Goal: Task Accomplishment & Management: Manage account settings

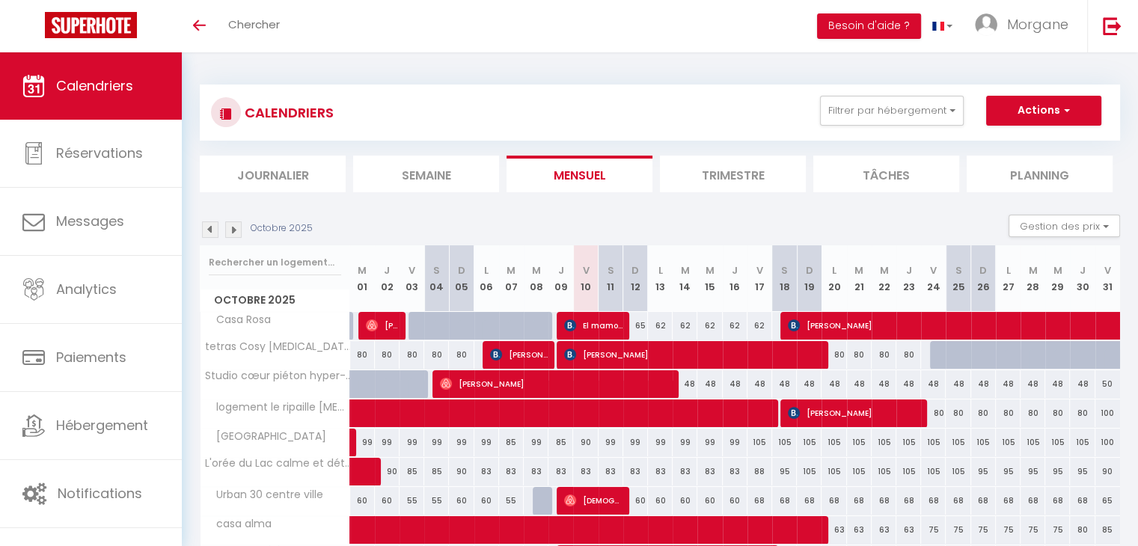
scroll to position [147, 0]
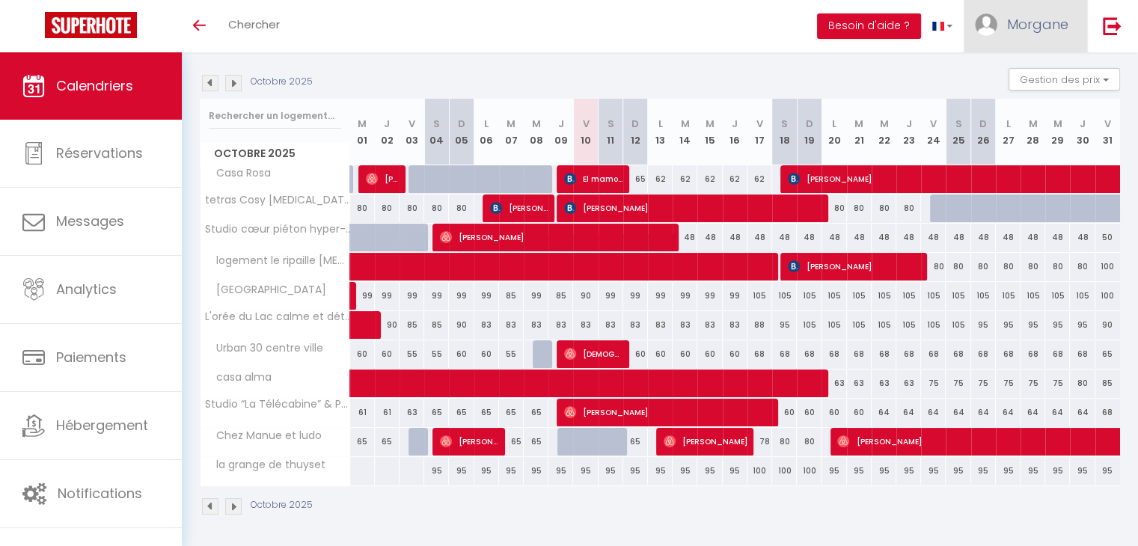
click at [1025, 37] on link "Morgane" at bounding box center [1024, 26] width 123 height 52
click at [1012, 71] on link "Paramètres" at bounding box center [1027, 74] width 111 height 25
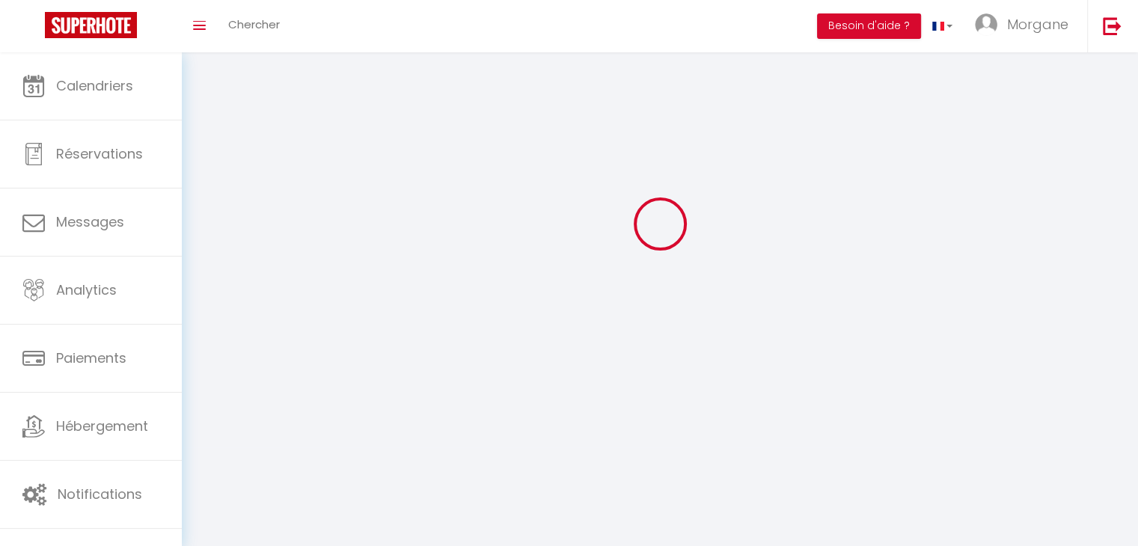
type input "Morgane"
type input "Protot"
type input "0660173347"
type input "[STREET_ADDRESS][PERSON_NAME]"
type input "74200"
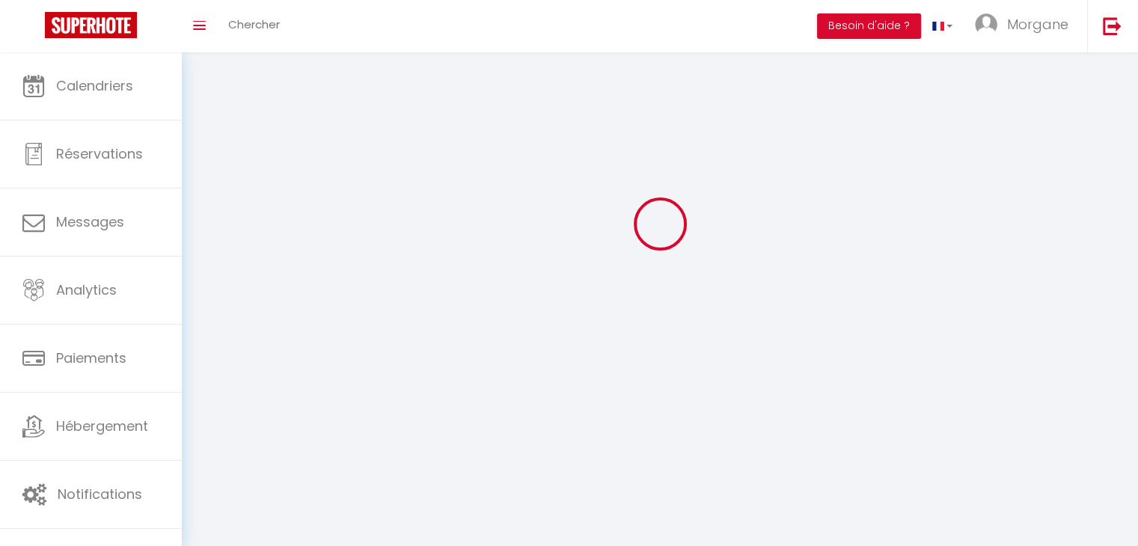
type input "[GEOGRAPHIC_DATA]"
select select "28"
type input "yvnNhlx9ZCON9IAjHMvmhBk59"
type input "D42wSvDnB7rauHTTAN8tDGZ8O"
select select "fr"
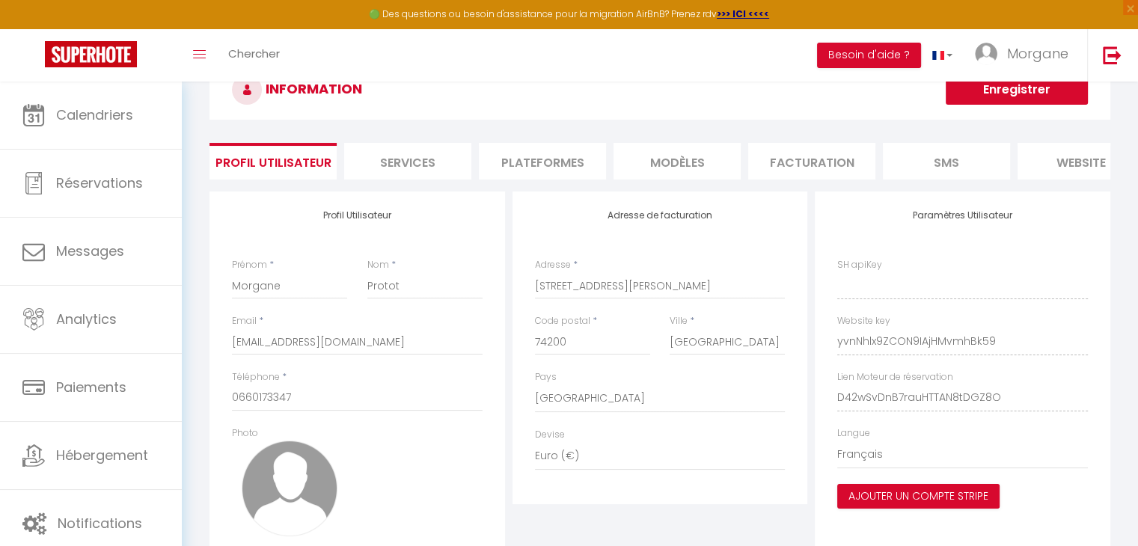
type input "yvnNhlx9ZCON9IAjHMvmhBk59"
type input "D42wSvDnB7rauHTTAN8tDGZ8O"
type input "[URL][DOMAIN_NAME]"
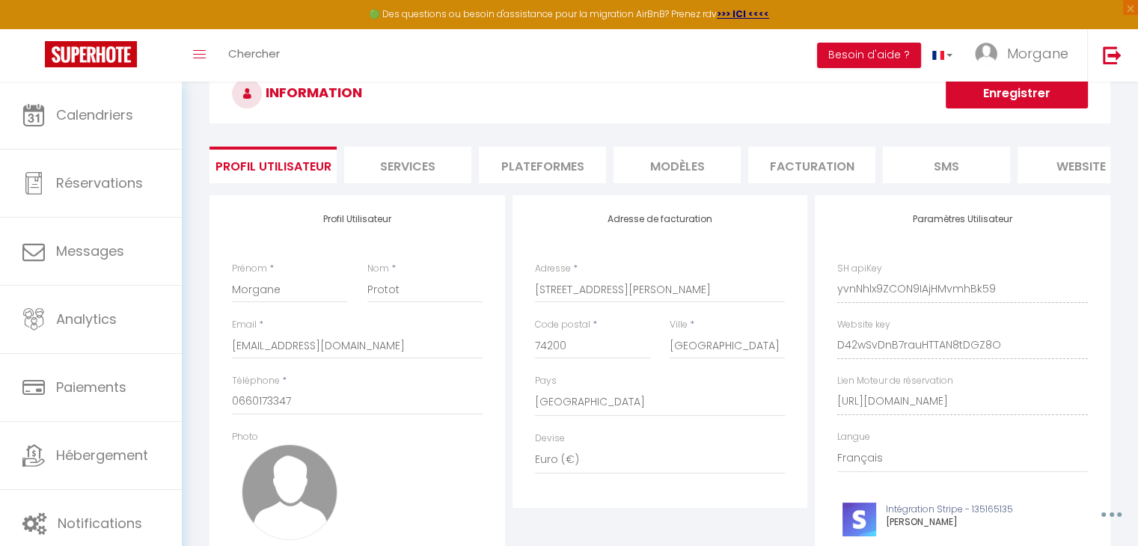
scroll to position [50, 0]
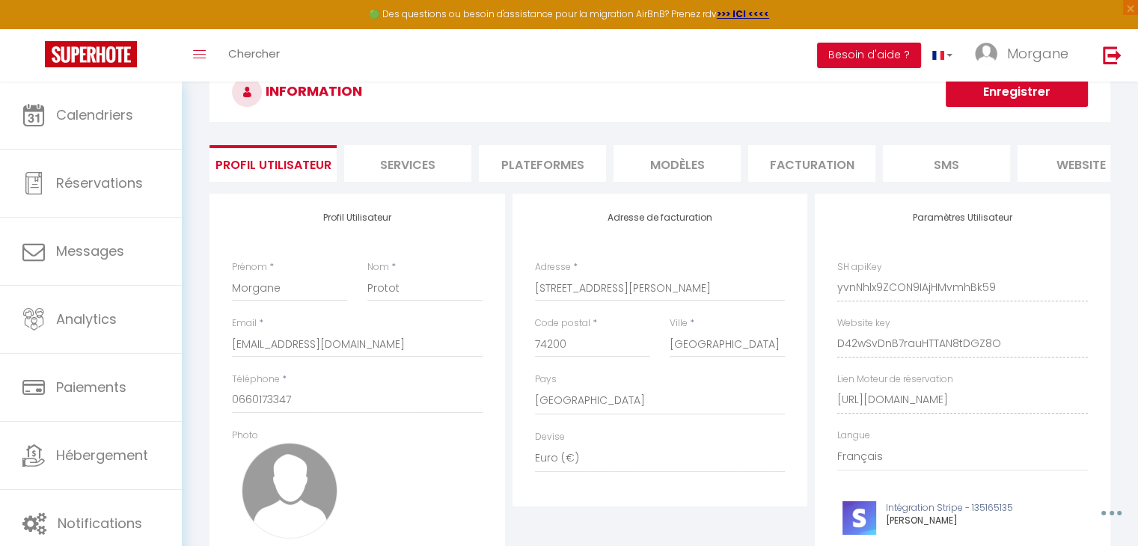
click at [544, 160] on li "Plateformes" at bounding box center [542, 163] width 127 height 37
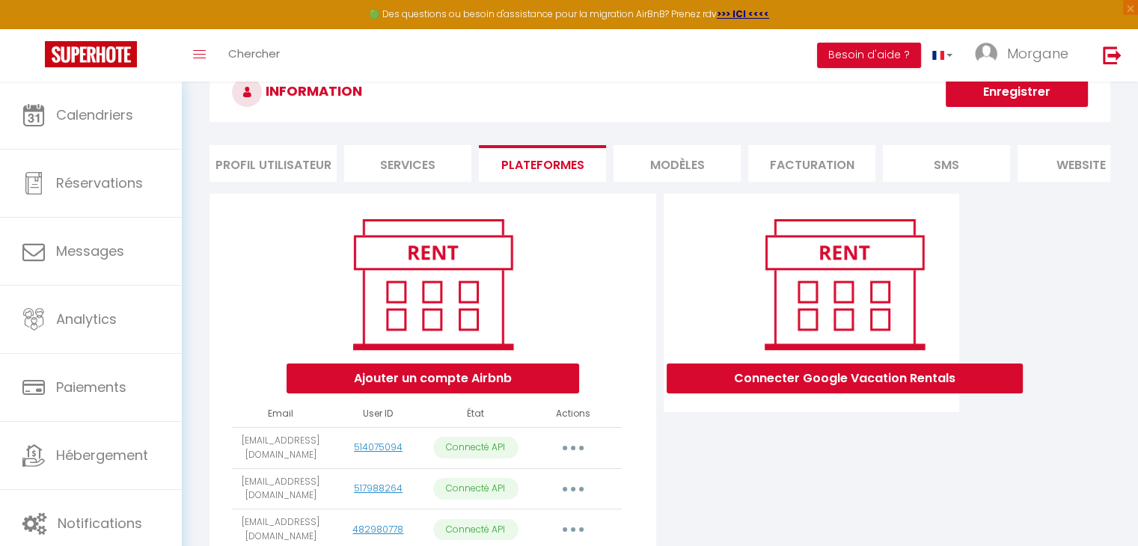
click at [583, 453] on button "button" at bounding box center [573, 448] width 42 height 24
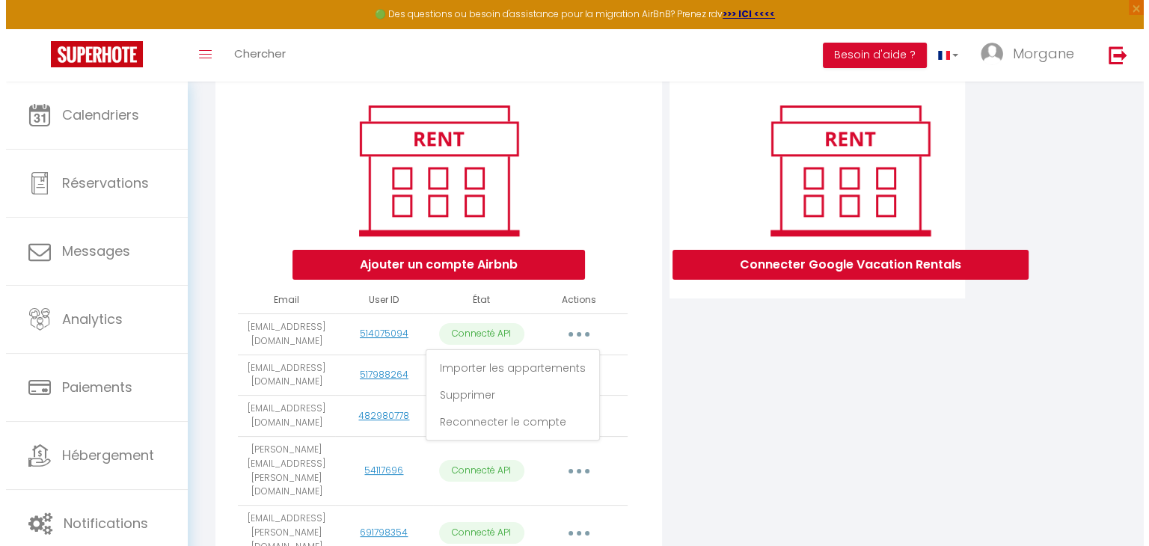
scroll to position [170, 0]
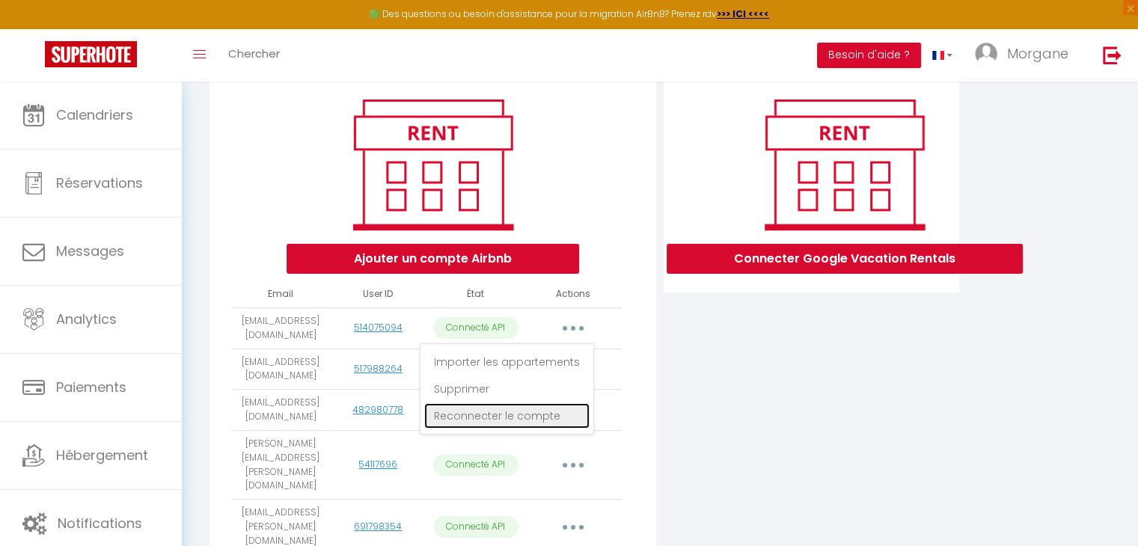
click at [520, 424] on link "Reconnecter le compte" at bounding box center [506, 415] width 165 height 25
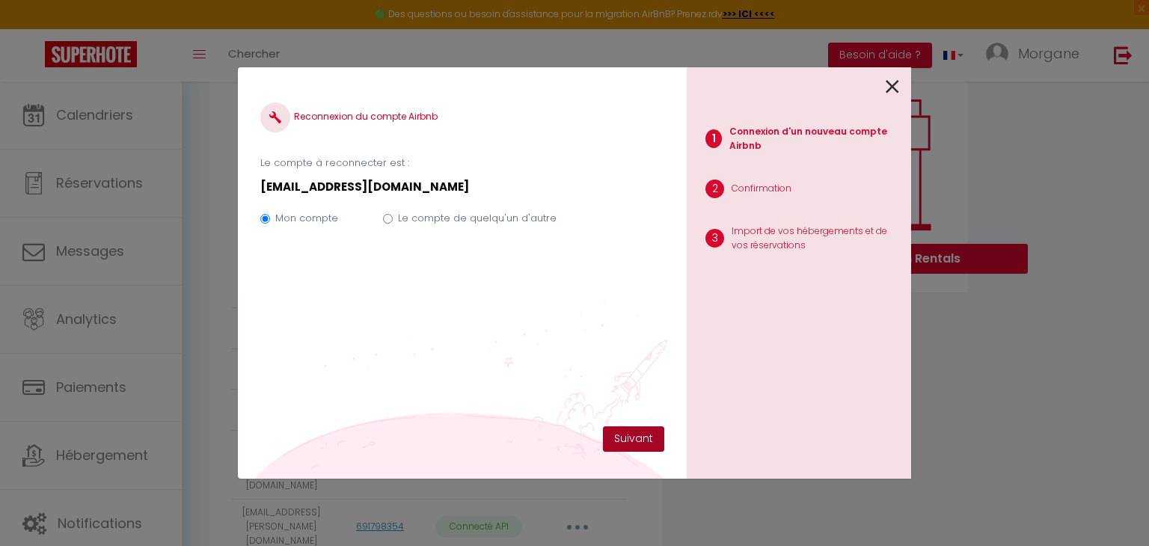
click at [629, 439] on button "Suivant" at bounding box center [633, 438] width 61 height 25
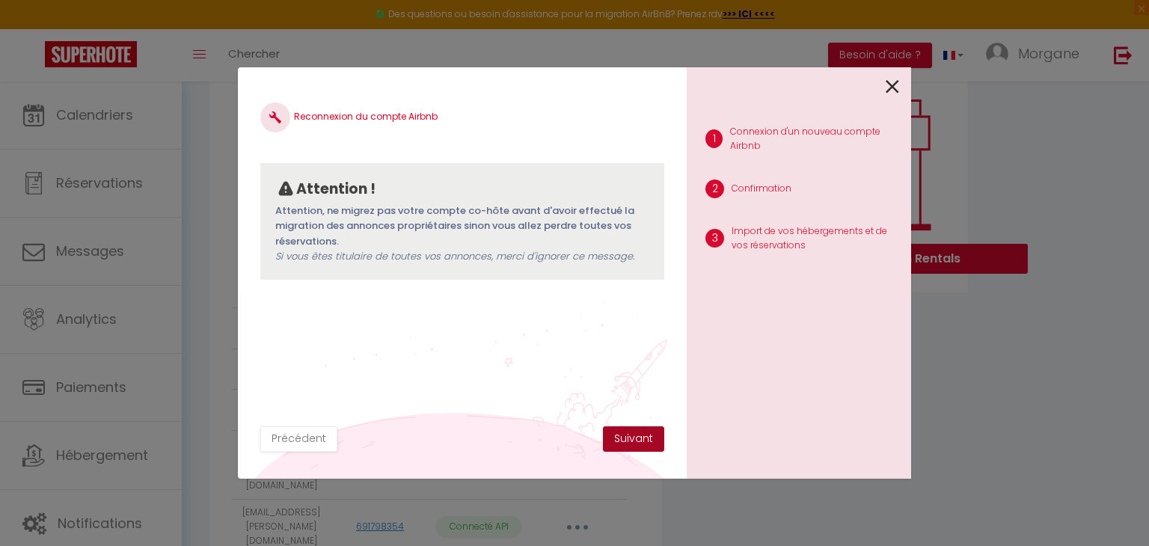
click at [629, 439] on button "Suivant" at bounding box center [633, 438] width 61 height 25
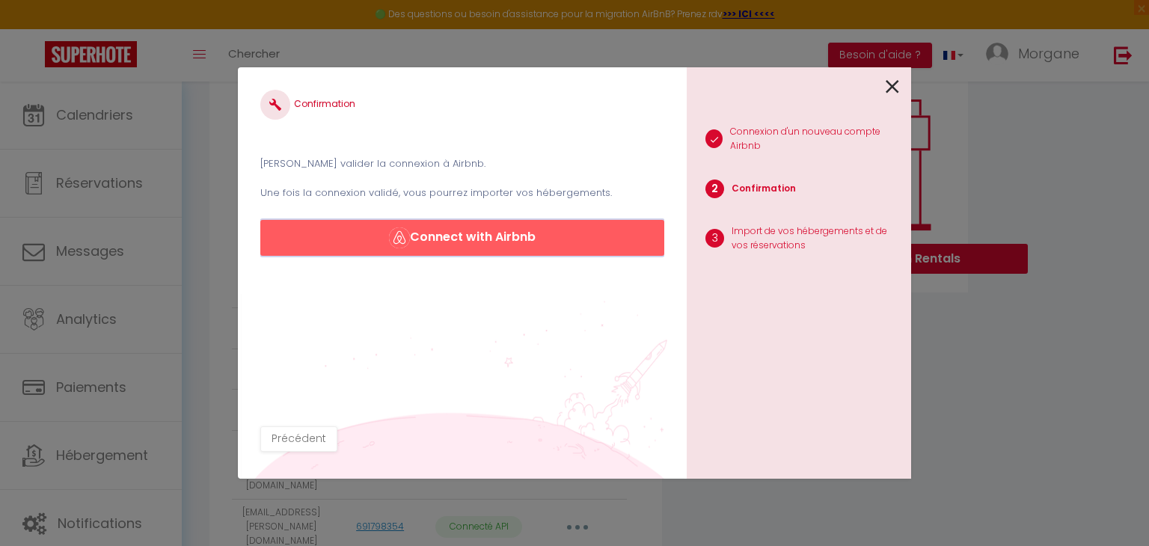
click at [550, 231] on button "Connect with Airbnb" at bounding box center [462, 238] width 404 height 36
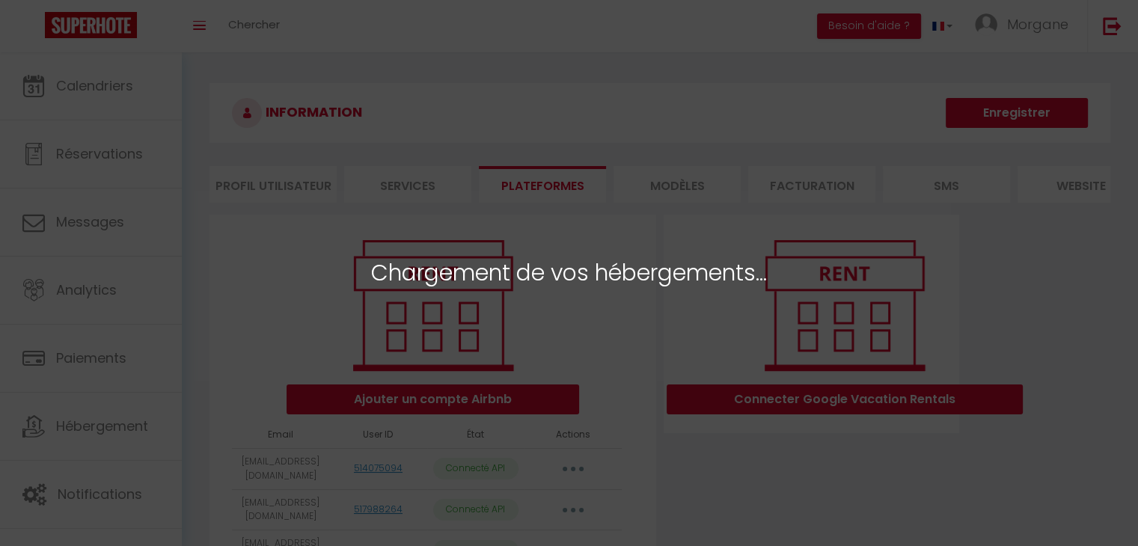
select select "31775"
select select "51389"
select select "71925"
select select "66534"
select select "76386"
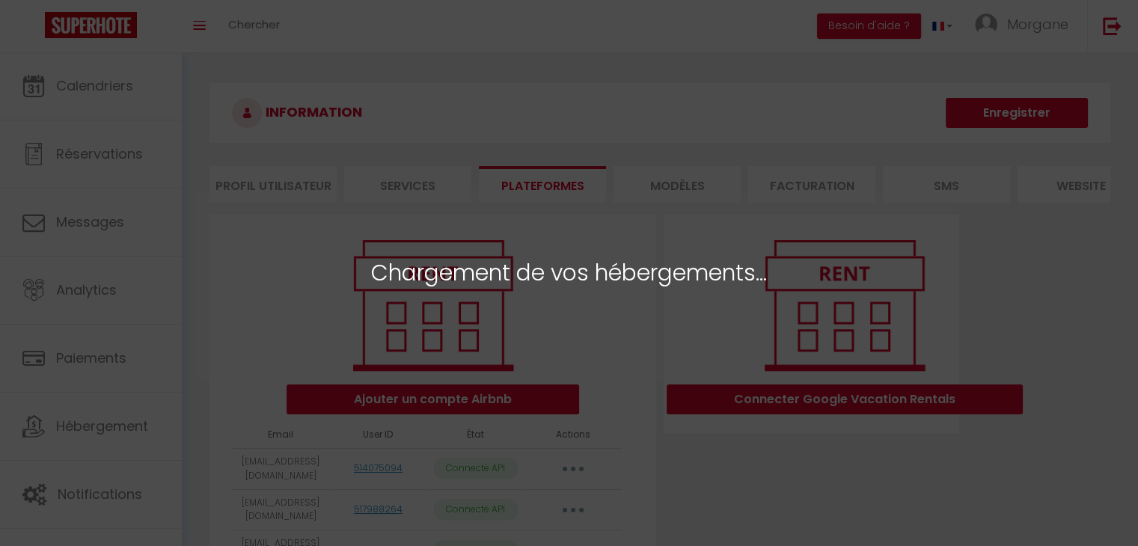
select select "37059"
select select "35945"
select select "77067"
select select
select select "75538"
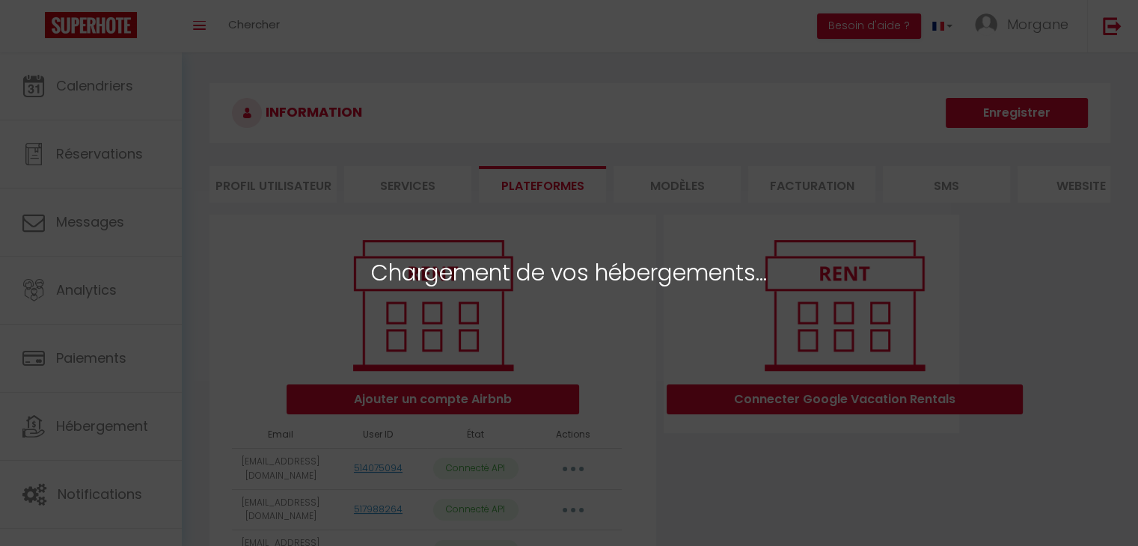
select select "78228"
select select "78575"
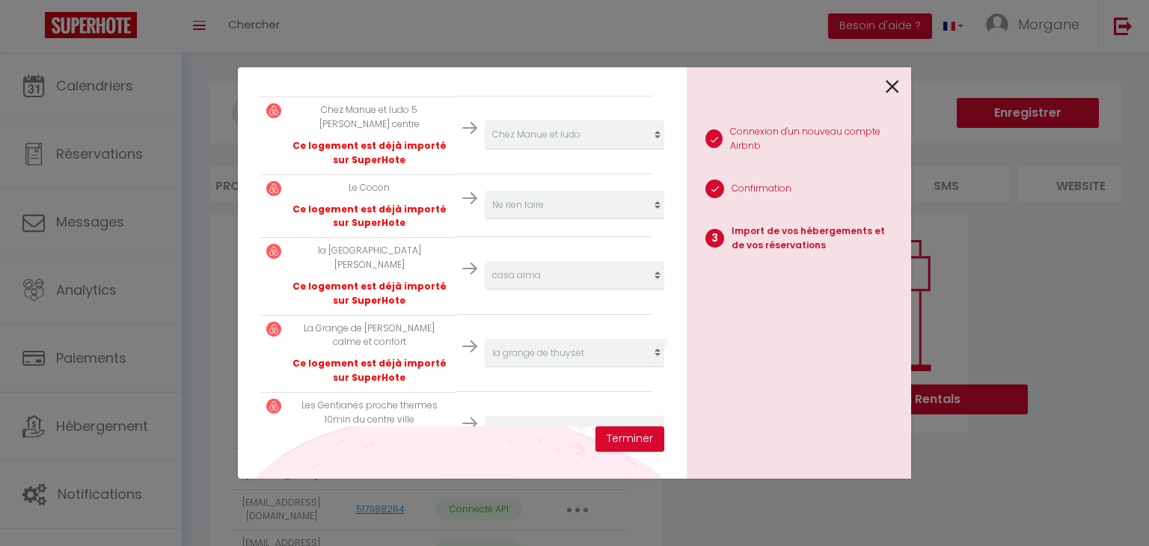
scroll to position [803, 0]
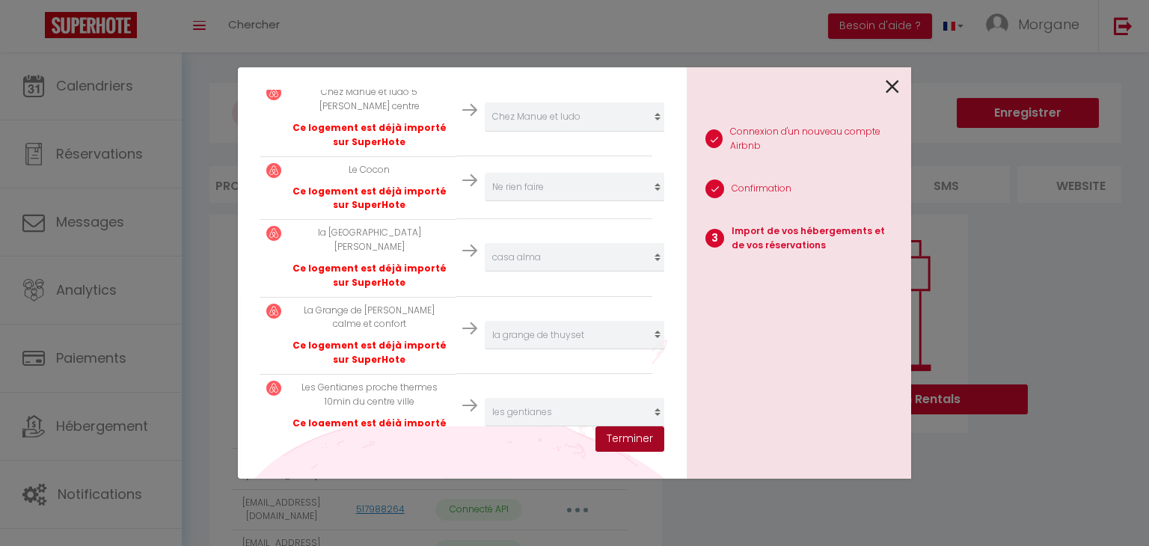
click at [633, 438] on button "Terminer" at bounding box center [629, 438] width 69 height 25
select select
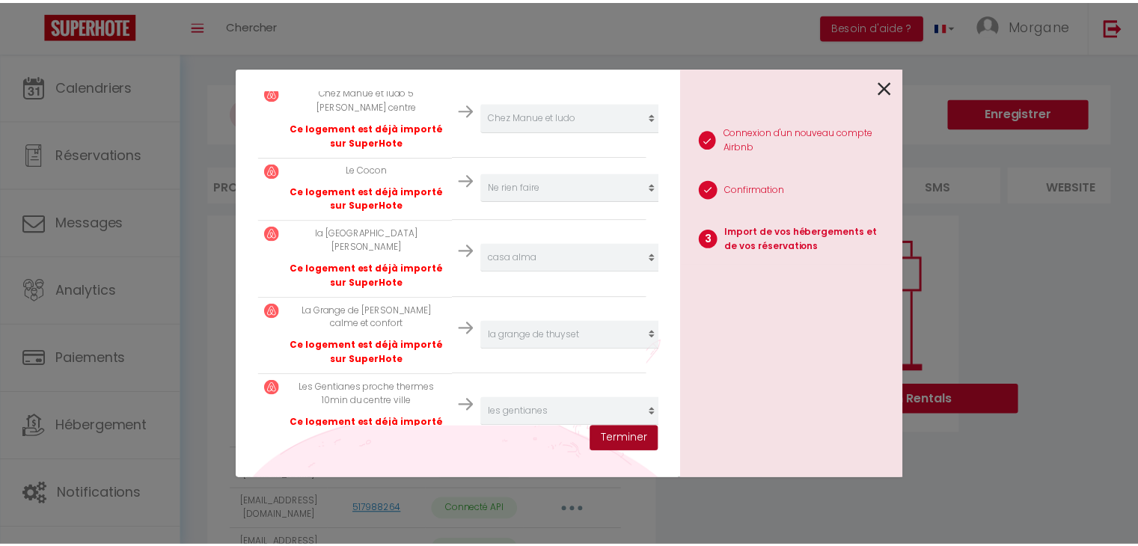
scroll to position [841, 0]
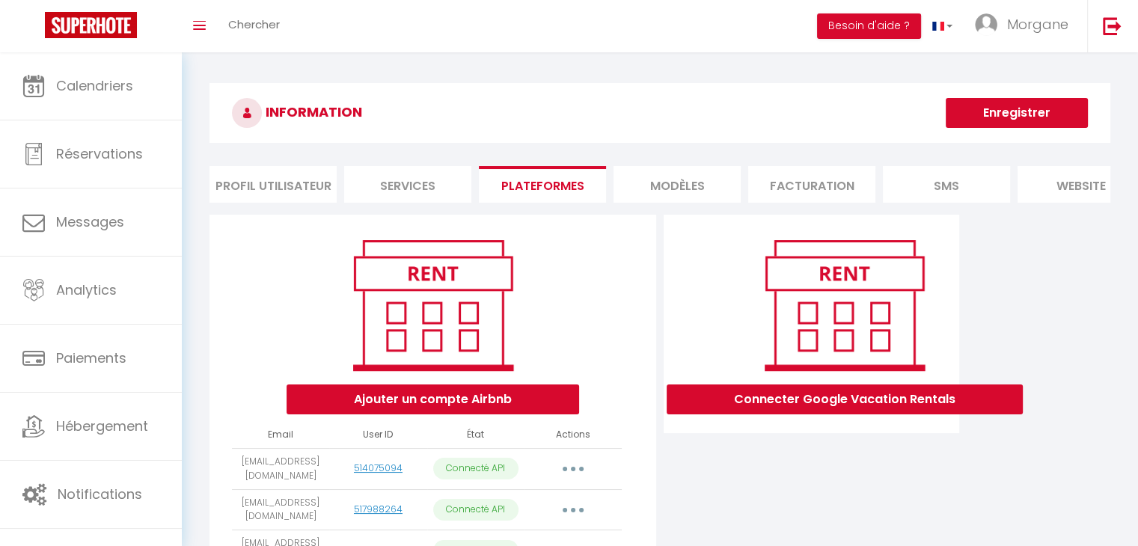
click at [1053, 182] on li "website" at bounding box center [1080, 184] width 127 height 37
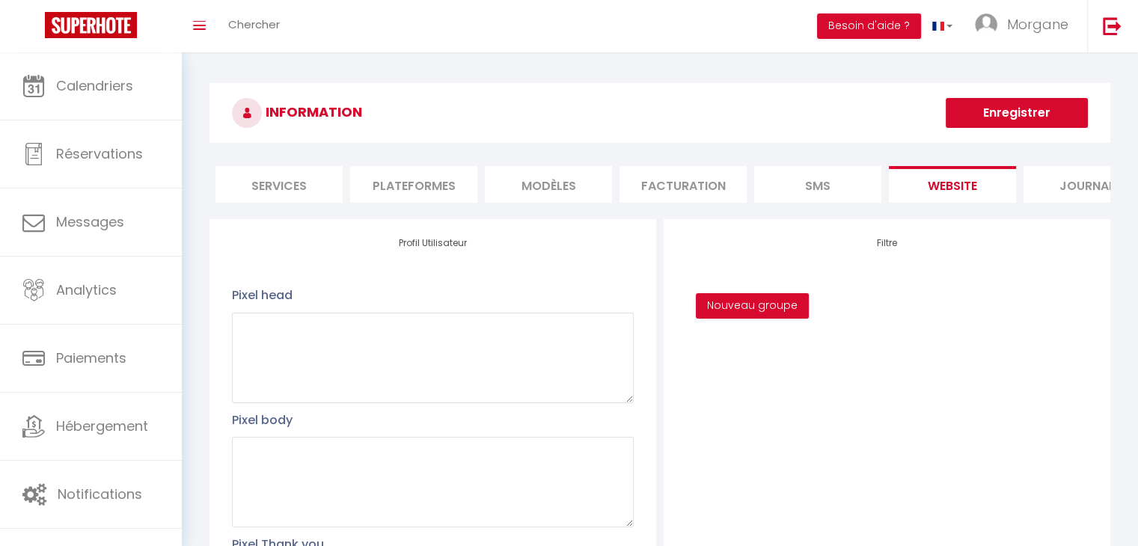
scroll to position [0, 177]
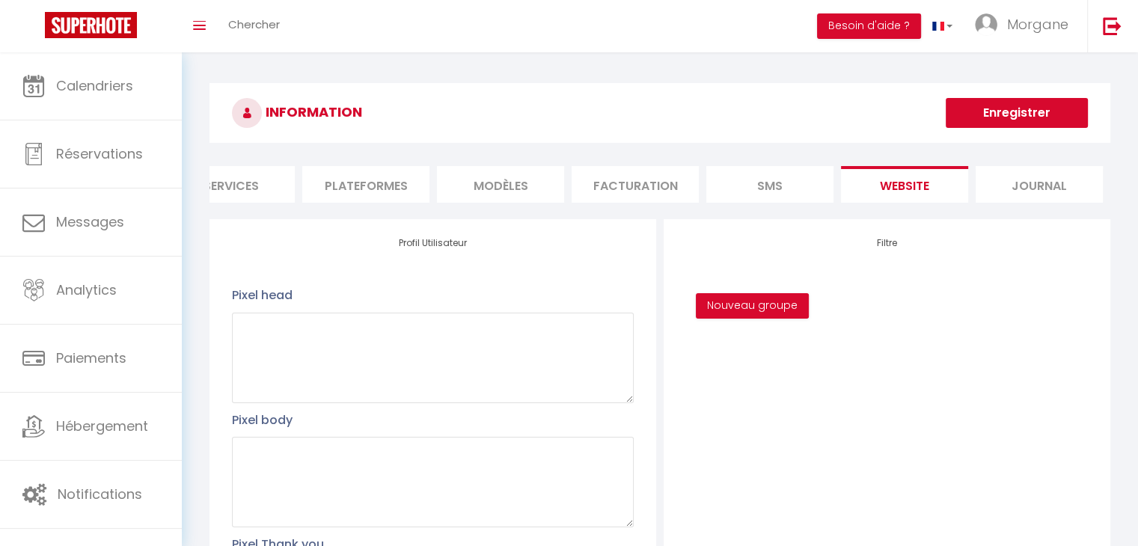
click at [1047, 183] on li "Journal" at bounding box center [1038, 184] width 127 height 37
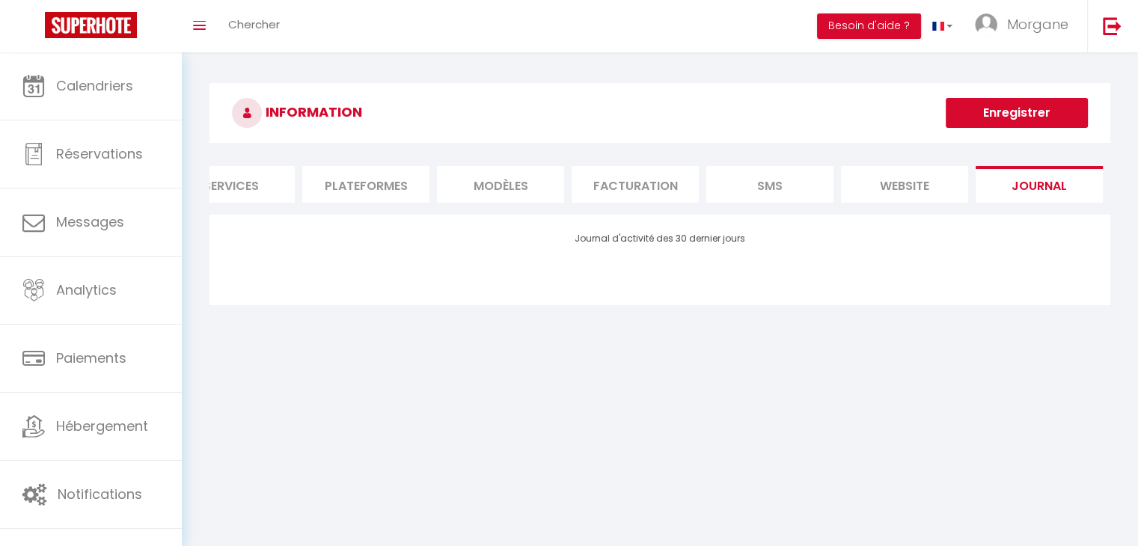
click at [649, 182] on li "Facturation" at bounding box center [634, 184] width 127 height 37
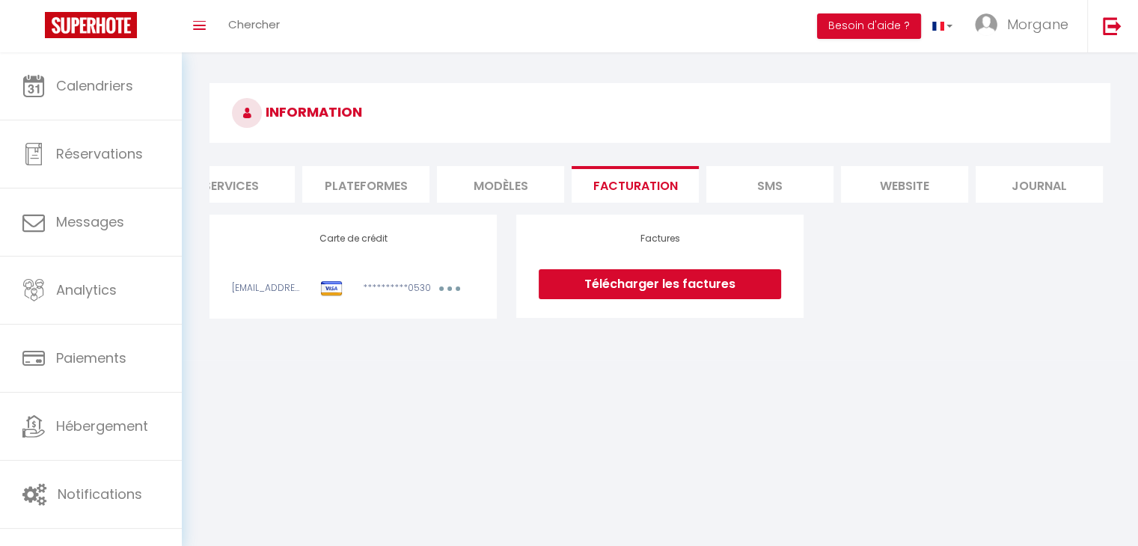
click at [541, 183] on li "MODÈLES" at bounding box center [500, 184] width 127 height 37
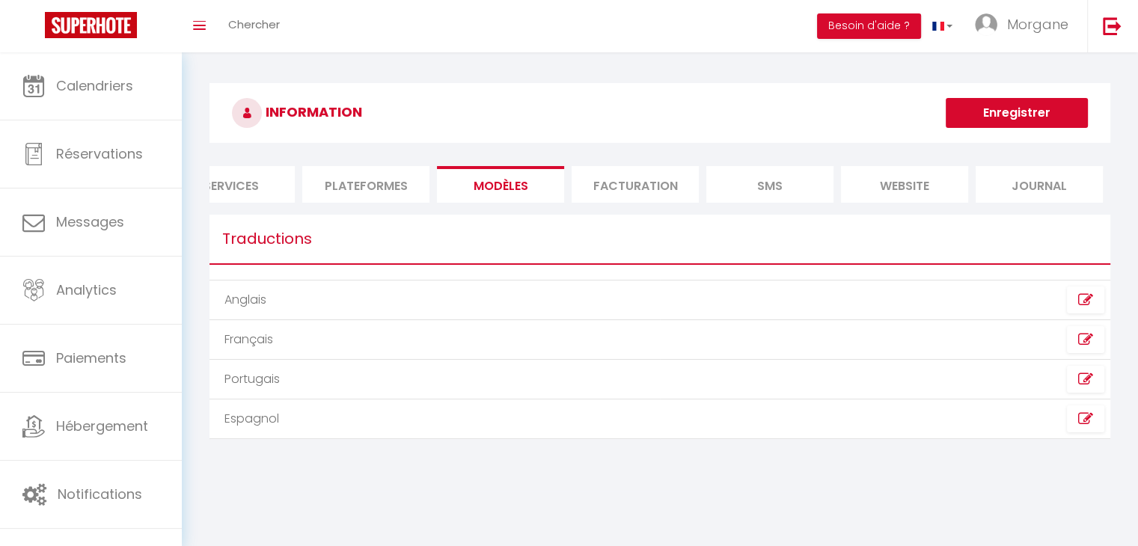
click at [384, 183] on li "Plateformes" at bounding box center [365, 184] width 127 height 37
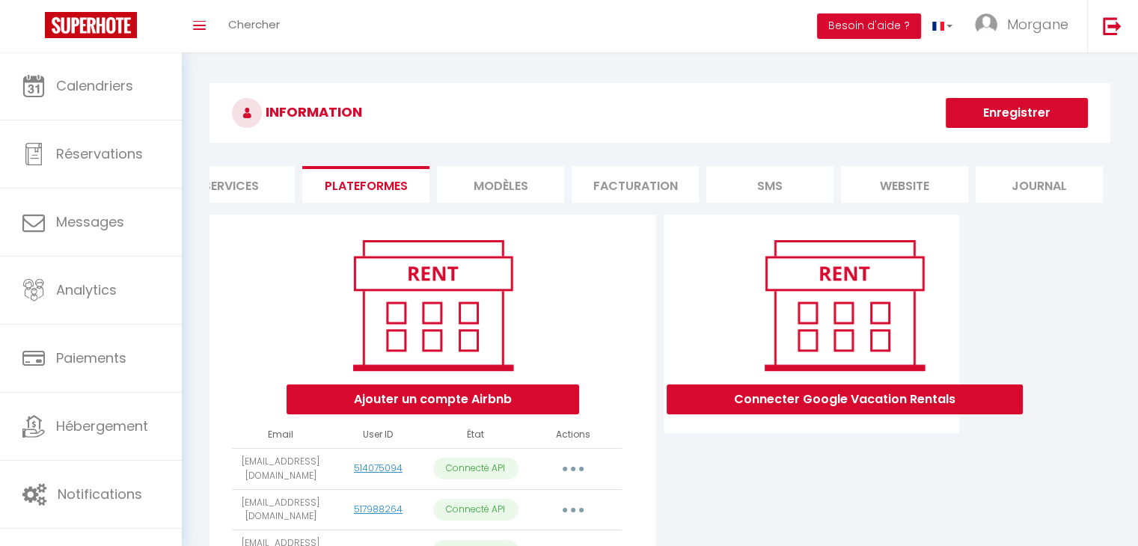
click at [248, 179] on li "Services" at bounding box center [231, 184] width 127 height 37
